Goal: Information Seeking & Learning: Learn about a topic

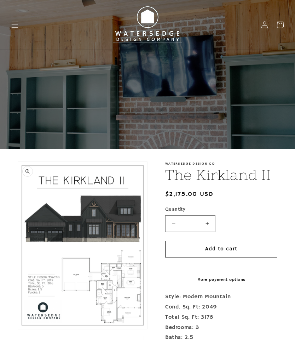
click at [18, 329] on button "Open media 1 in modal" at bounding box center [18, 329] width 0 height 0
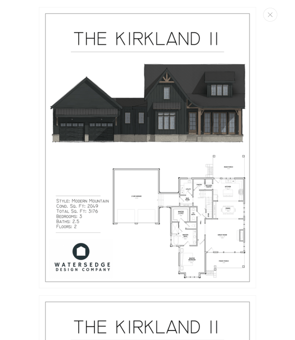
click at [270, 16] on icon "Close" at bounding box center [270, 14] width 5 height 5
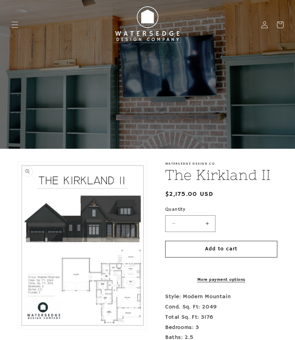
click at [18, 25] on icon "Menu" at bounding box center [14, 24] width 7 height 7
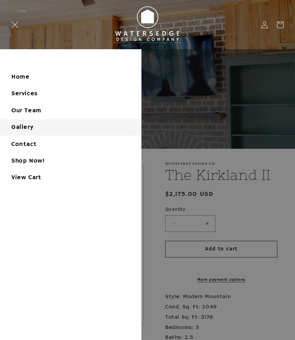
click at [22, 126] on summary "Gallery" at bounding box center [70, 127] width 141 height 16
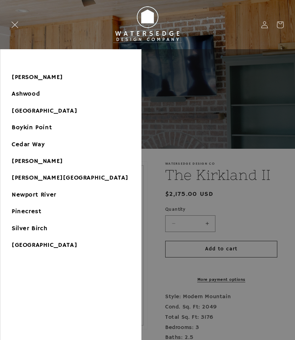
click at [28, 77] on link "[PERSON_NAME]" at bounding box center [70, 77] width 141 height 16
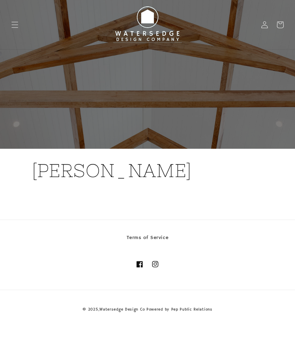
click at [68, 172] on h1 "[PERSON_NAME]" at bounding box center [148, 171] width 232 height 24
click at [12, 27] on icon "Menu" at bounding box center [14, 24] width 7 height 7
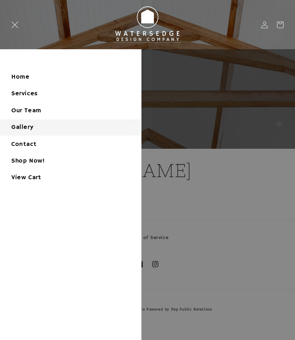
click at [21, 127] on summary "Gallery" at bounding box center [70, 127] width 141 height 16
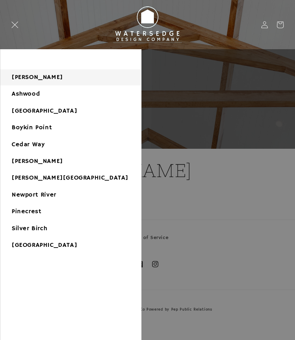
click at [18, 94] on link "Ashwood" at bounding box center [70, 94] width 141 height 16
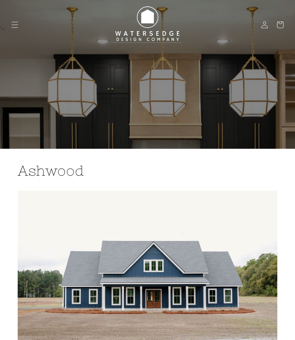
click at [16, 28] on icon "Menu" at bounding box center [14, 24] width 7 height 7
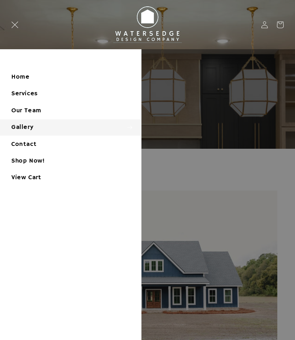
click at [21, 127] on summary "Gallery" at bounding box center [70, 127] width 141 height 16
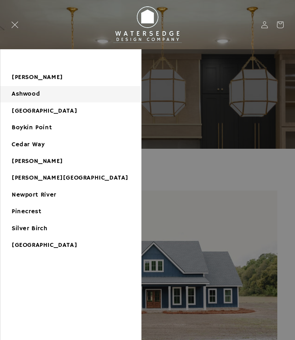
click at [18, 108] on link "[GEOGRAPHIC_DATA]" at bounding box center [70, 111] width 141 height 16
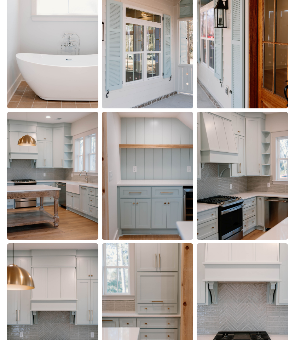
scroll to position [1350, 0]
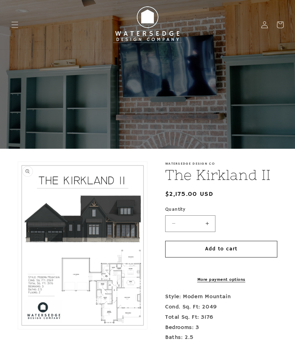
click at [18, 26] on icon "Menu" at bounding box center [14, 24] width 7 height 7
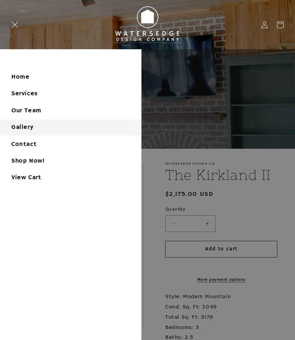
click at [22, 124] on summary "Gallery" at bounding box center [70, 127] width 141 height 16
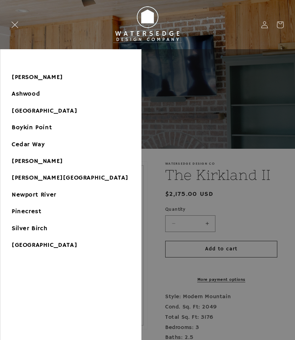
click at [29, 126] on link "Boykin Point" at bounding box center [70, 128] width 141 height 16
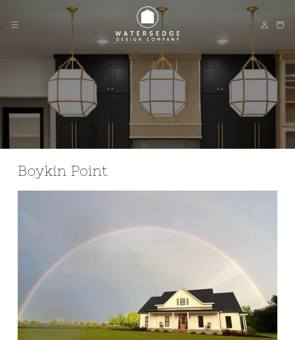
click at [16, 28] on icon "Menu" at bounding box center [14, 24] width 7 height 7
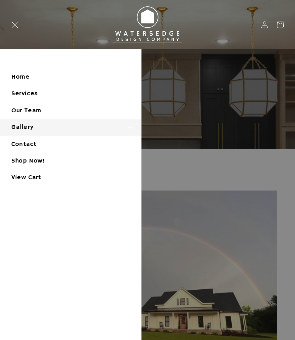
click at [24, 126] on summary "Gallery" at bounding box center [70, 127] width 141 height 16
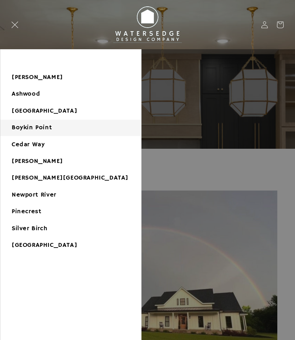
click at [25, 145] on link "Cedar Way" at bounding box center [70, 145] width 141 height 16
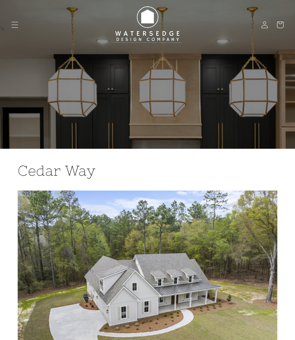
click at [14, 26] on icon "Menu" at bounding box center [14, 24] width 7 height 7
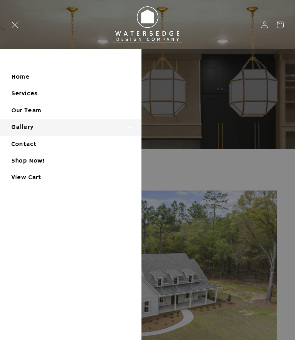
click at [30, 126] on summary "Gallery" at bounding box center [70, 127] width 141 height 16
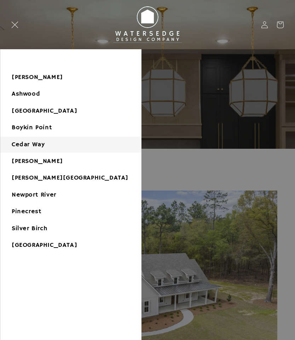
click at [31, 161] on link "[PERSON_NAME]" at bounding box center [70, 161] width 141 height 16
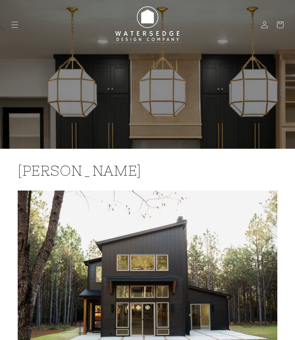
click at [16, 27] on icon "Menu" at bounding box center [14, 24] width 7 height 7
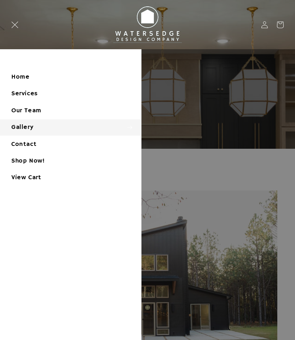
click at [22, 126] on summary "Gallery" at bounding box center [70, 127] width 141 height 16
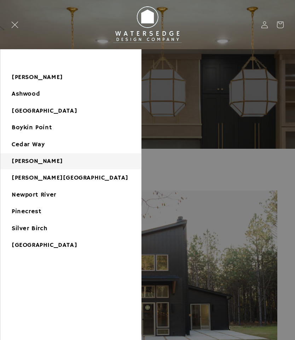
click at [32, 176] on link "[PERSON_NAME][GEOGRAPHIC_DATA]" at bounding box center [70, 178] width 141 height 16
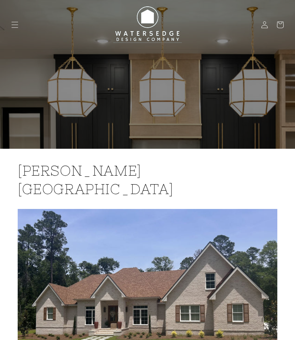
click at [16, 23] on icon "Menu" at bounding box center [14, 24] width 7 height 7
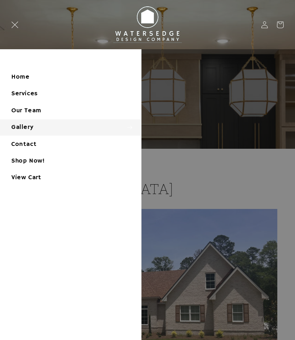
click at [21, 125] on summary "Gallery" at bounding box center [70, 127] width 141 height 16
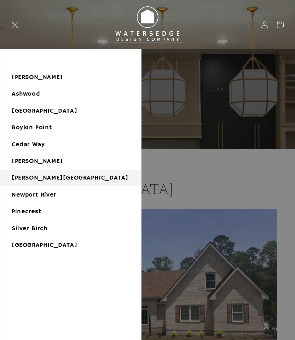
click at [38, 192] on link "Newport River" at bounding box center [70, 195] width 141 height 16
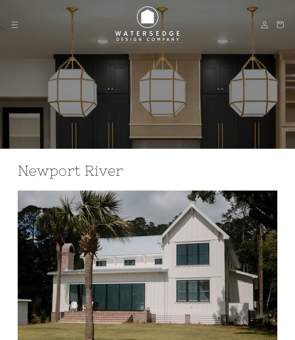
click at [15, 26] on icon "Menu" at bounding box center [14, 24] width 7 height 7
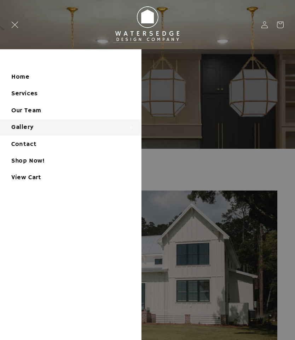
click at [26, 127] on summary "Gallery" at bounding box center [70, 127] width 141 height 16
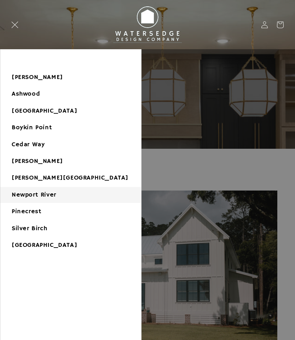
click at [27, 211] on link "Pinecrest" at bounding box center [70, 212] width 141 height 16
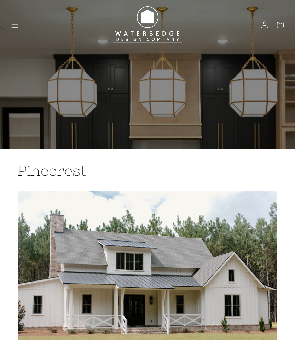
click at [13, 25] on icon "Menu" at bounding box center [14, 24] width 7 height 7
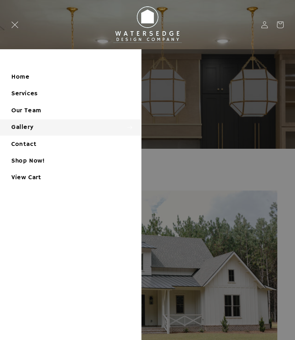
click at [32, 126] on summary "Gallery" at bounding box center [70, 127] width 141 height 16
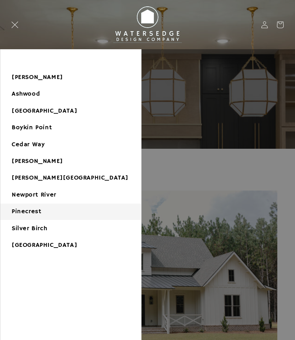
click at [40, 222] on link "Silver Birch" at bounding box center [70, 229] width 141 height 16
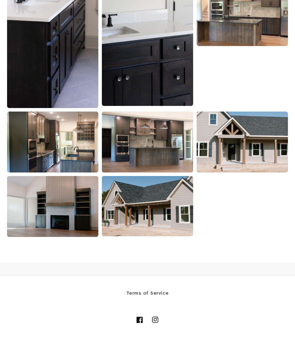
scroll to position [2103, 0]
